Goal: Task Accomplishment & Management: Manage account settings

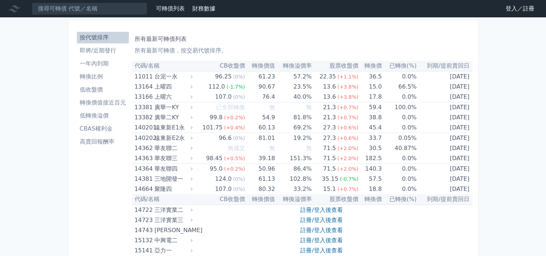
click at [509, 8] on link "登入／註冊" at bounding box center [520, 9] width 40 height 12
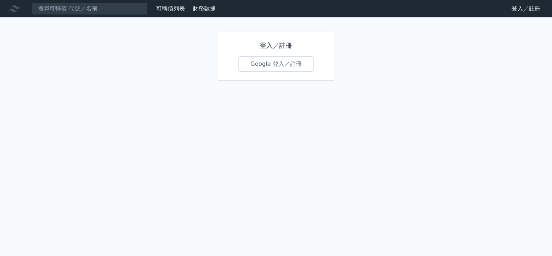
click at [284, 66] on link "Google 登入／註冊" at bounding box center [275, 63] width 75 height 15
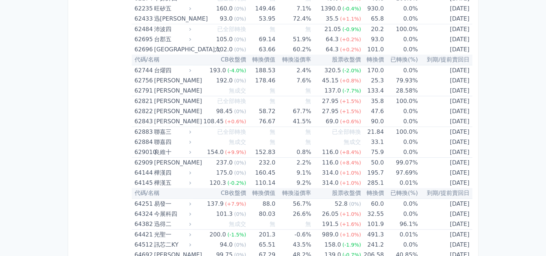
scroll to position [3138, 0]
